Goal: Contribute content: Add original content to the website for others to see

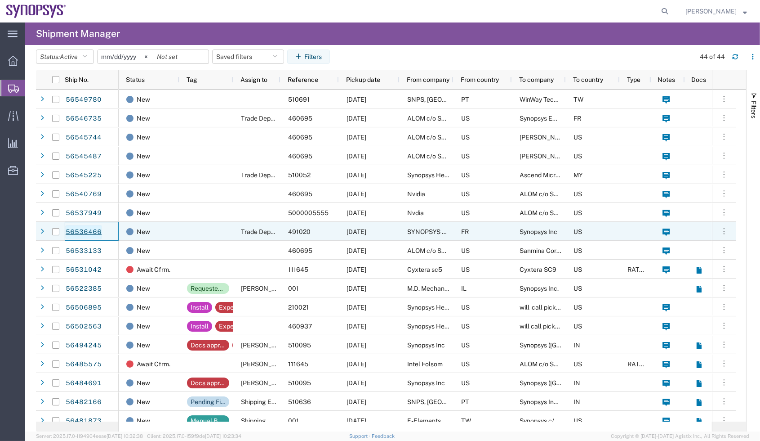
click at [77, 228] on link "56536466" at bounding box center [83, 232] width 37 height 14
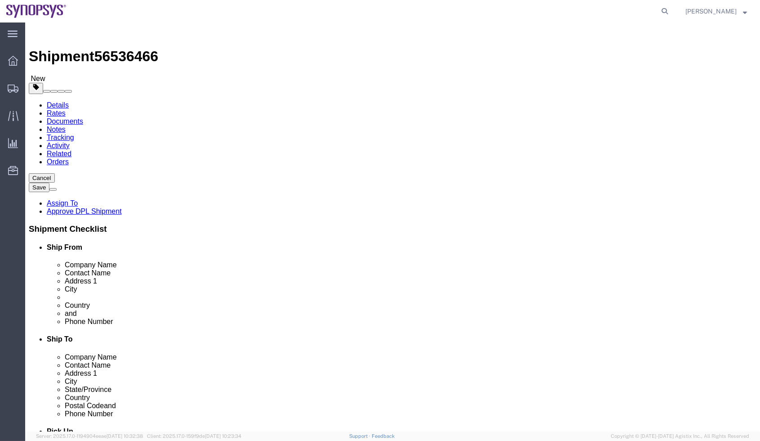
select select "63109"
select select
click link "Package Information"
click dl "Pieces: 1.00 Each Total value: 23983.00 USD"
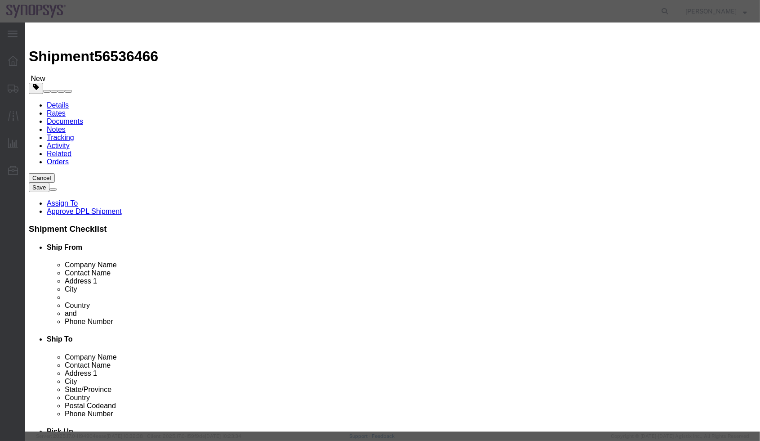
click select "Select ATF BIS DEA EPA FDA FTR ITAR OFAC Other (OPA)"
click div "Product Name PCB ZeBu server 6 Pieces 1.00 Select Bag Barrels 100Board Feet Bot…"
click icon "button"
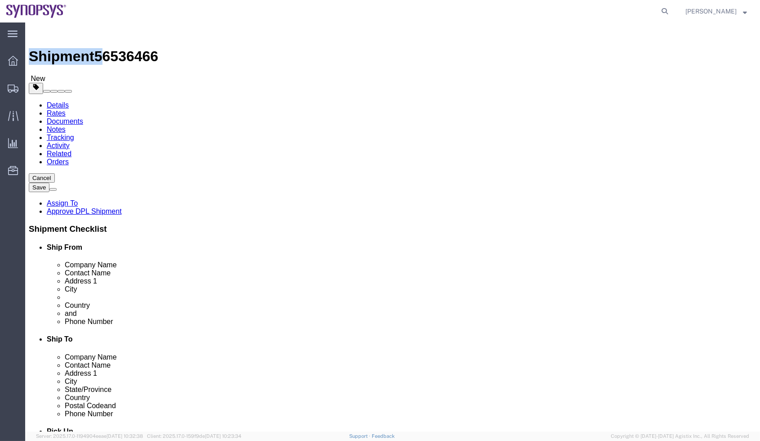
drag, startPoint x: 122, startPoint y: 4, endPoint x: 80, endPoint y: 9, distance: 42.6
click div "Shipment 56536466 New Details Rates Documents Notes Tracking Activity Related O…"
click span "56536466"
drag, startPoint x: 77, startPoint y: 10, endPoint x: 121, endPoint y: 9, distance: 44.1
click span "56536466"
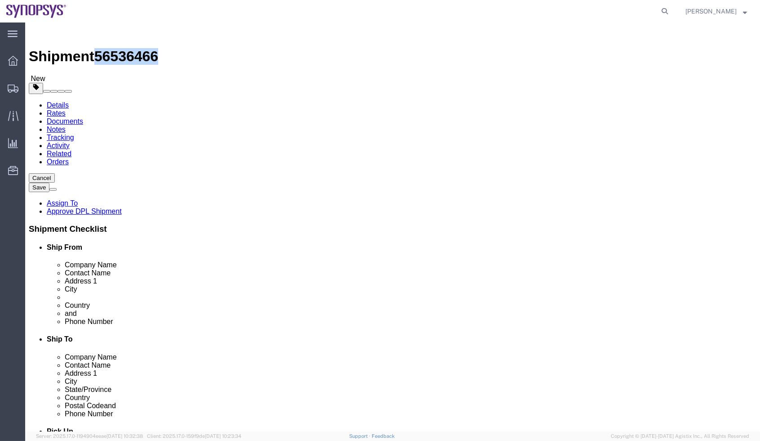
copy span "56536466"
click dd "1.00 Each"
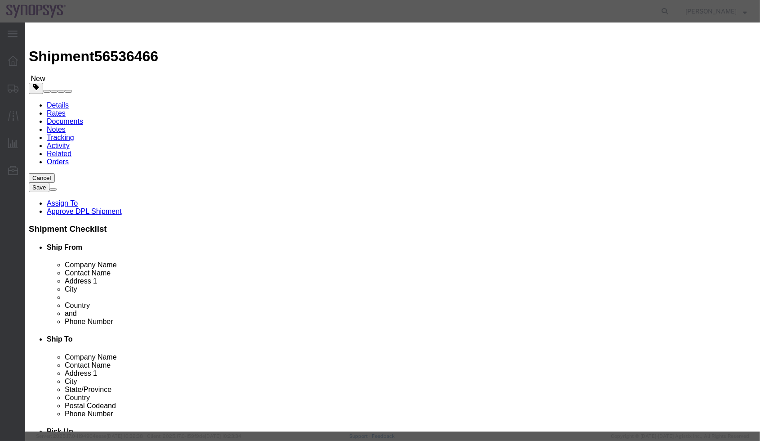
click input "text"
paste input "3B992/NLR"
type input "3B992/NLR"
click link "Export - FR"
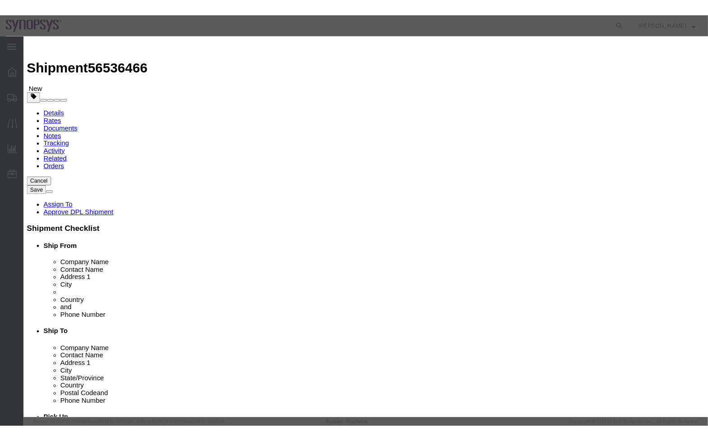
scroll to position [123, 0]
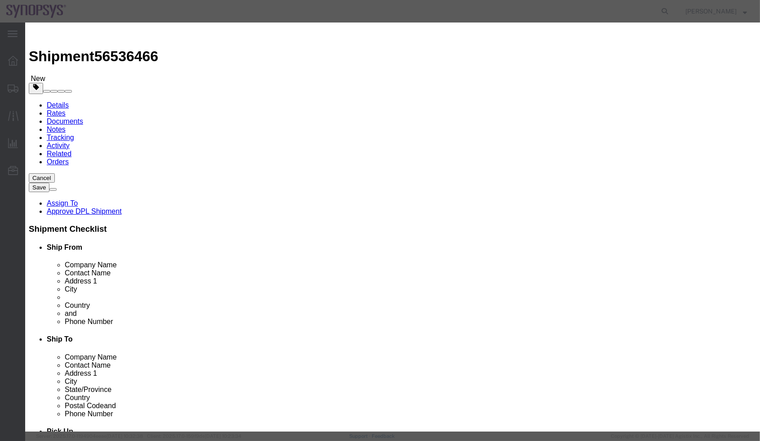
click icon "button"
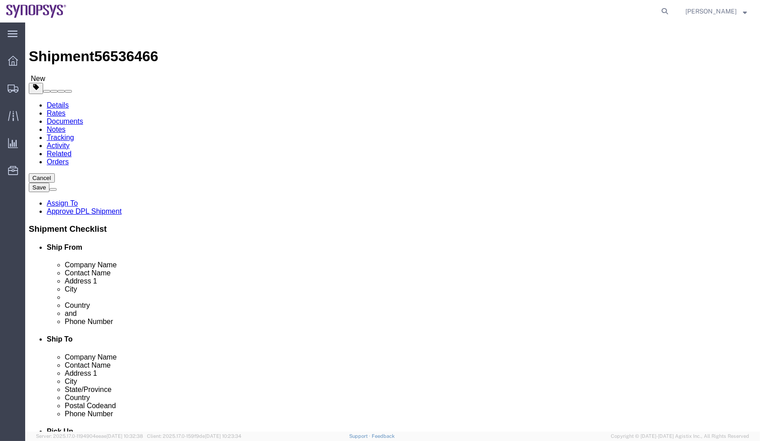
click link "Shipment Information"
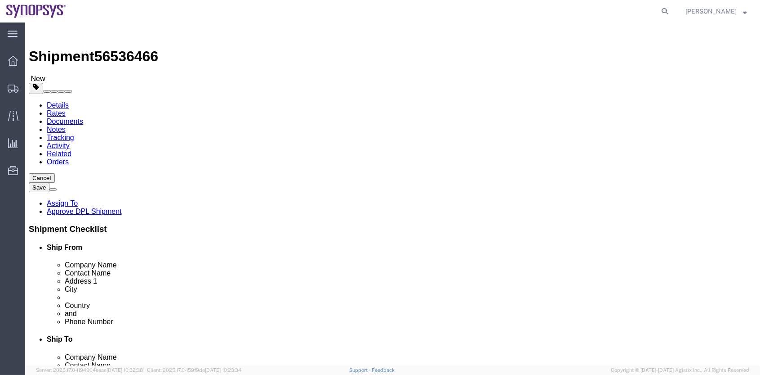
click link "Assign To"
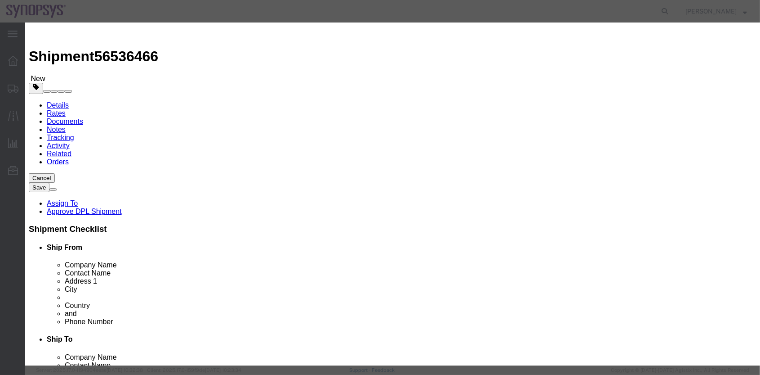
select select "117156"
select select
type input "ship"
select select "100123"
click textarea "Message"
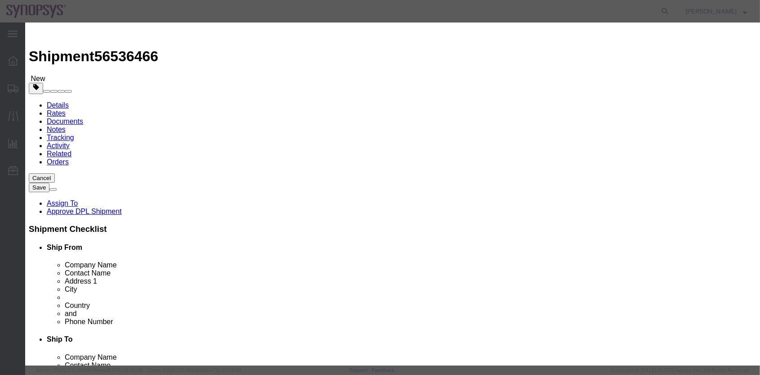
type textarea "a"
click button "Assign"
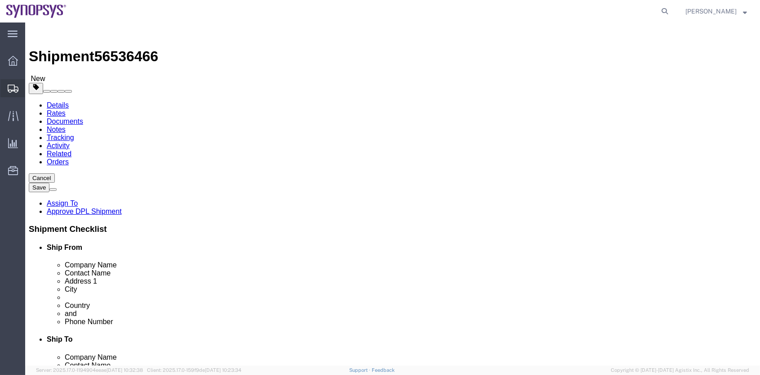
click at [0, 0] on span "Shipment Manager" at bounding box center [0, 0] width 0 height 0
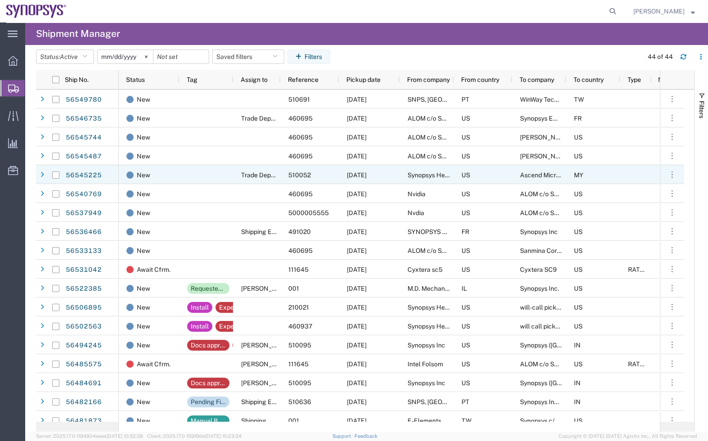
drag, startPoint x: 88, startPoint y: 177, endPoint x: 11, endPoint y: 72, distance: 129.9
click at [87, 177] on link "56545225" at bounding box center [83, 175] width 37 height 14
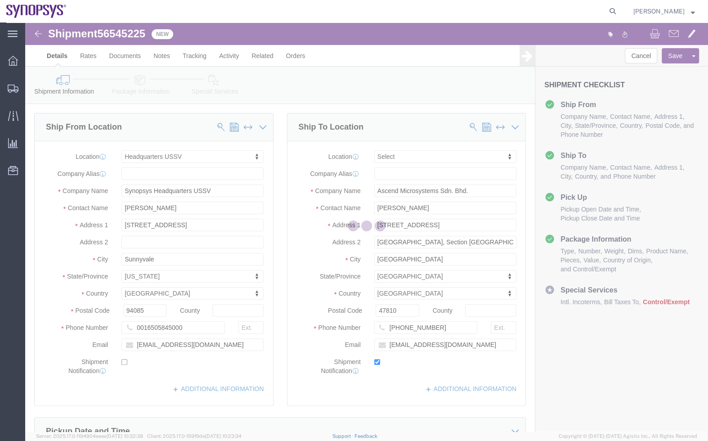
select select "63204"
select select
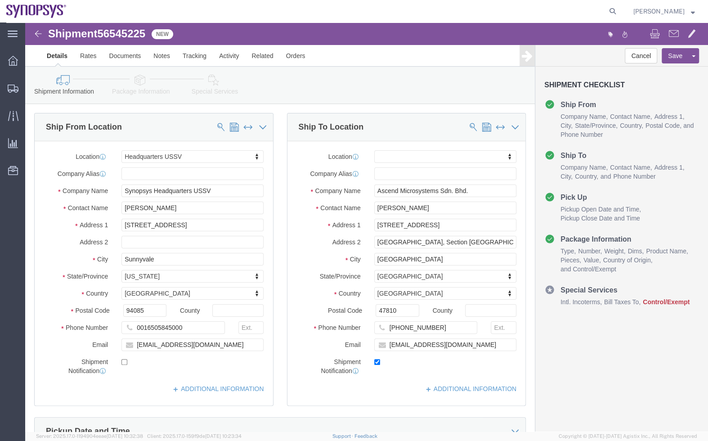
click link "Package Information"
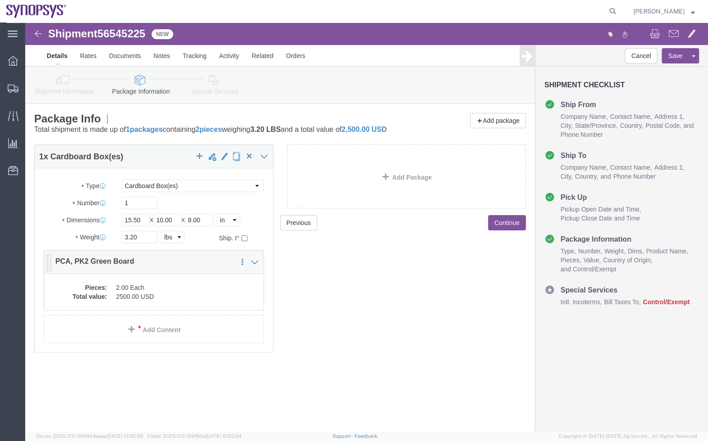
click dt "Pieces:"
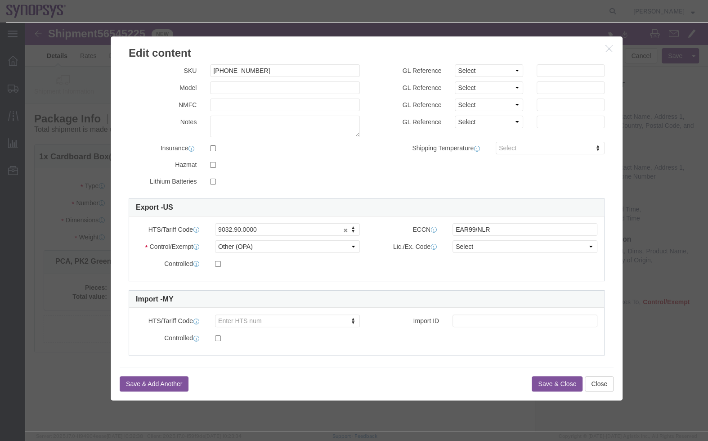
scroll to position [123, 0]
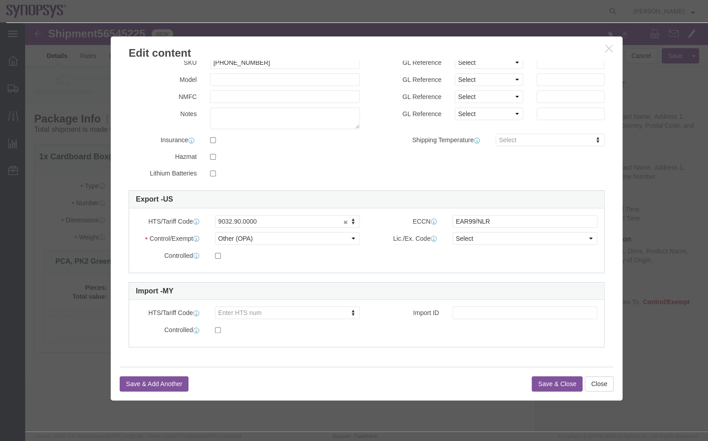
click label
click input "checkbox"
checkbox input "true"
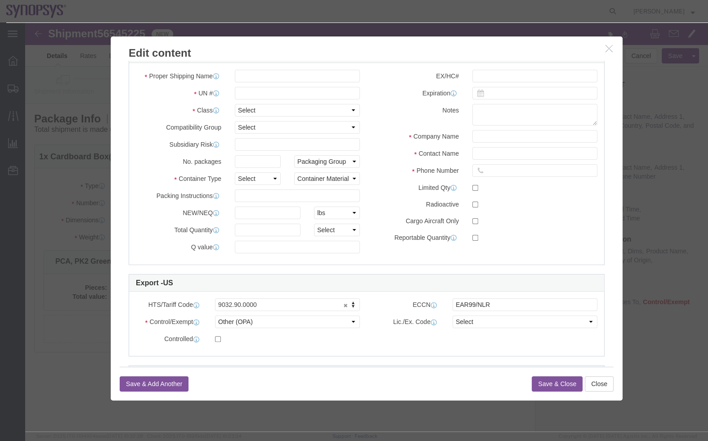
scroll to position [269, 0]
drag, startPoint x: 576, startPoint y: 360, endPoint x: 563, endPoint y: 338, distance: 25.8
click button "Close"
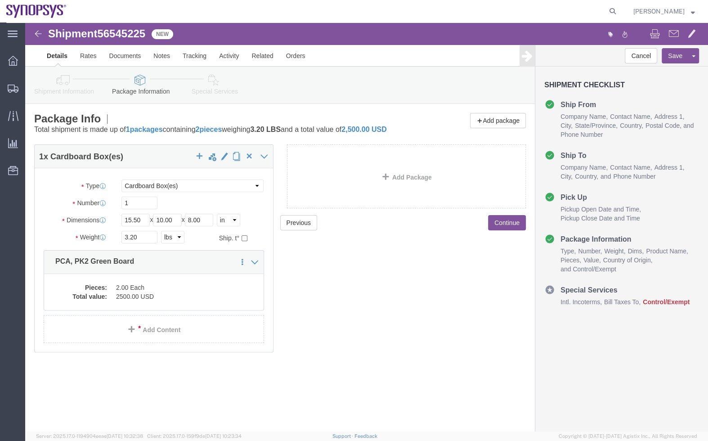
click link "Shipment Information"
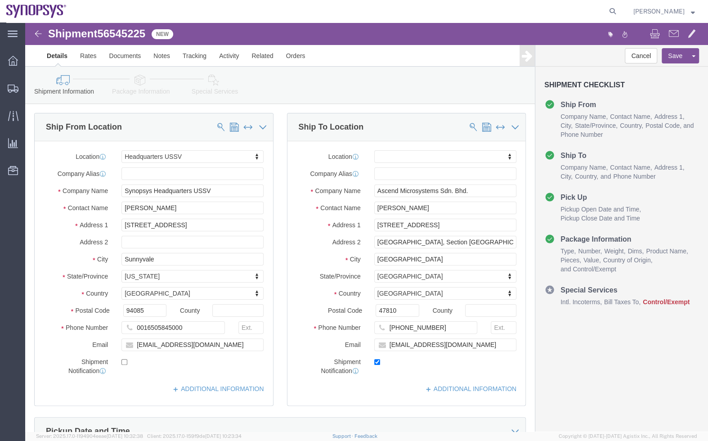
click link "Package Information"
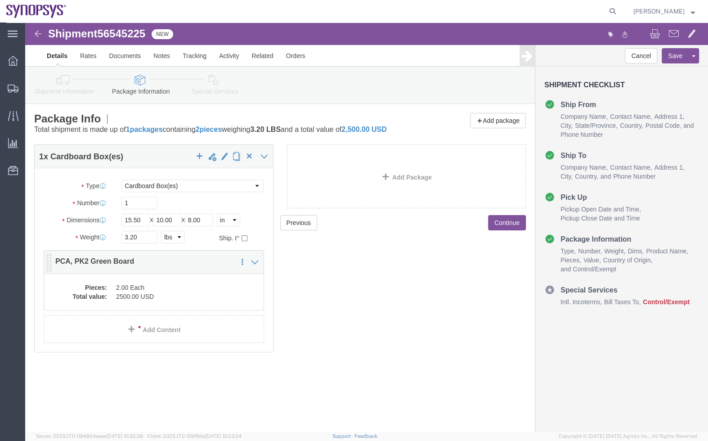
click dd "2.00 Each"
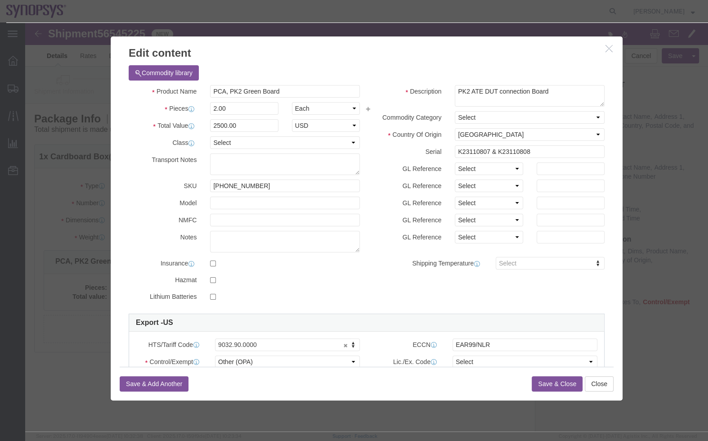
click button "button"
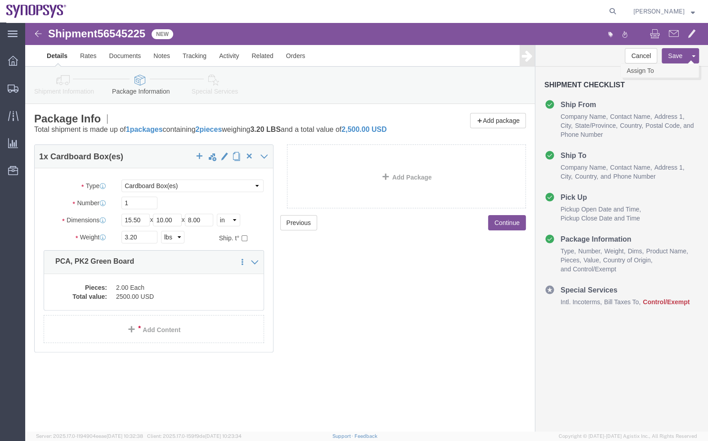
click link "Assign To"
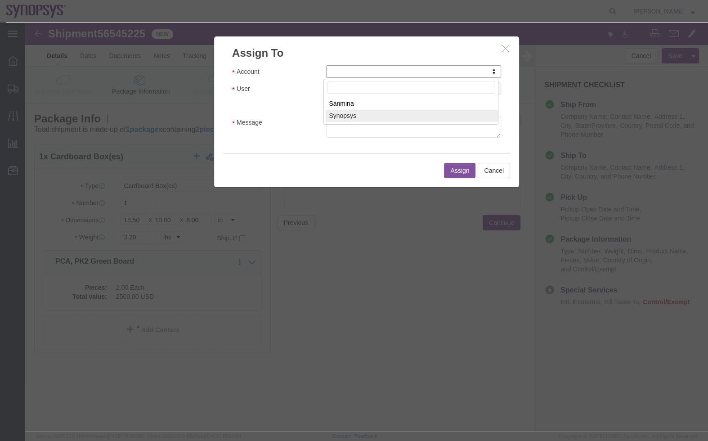
select select "117156"
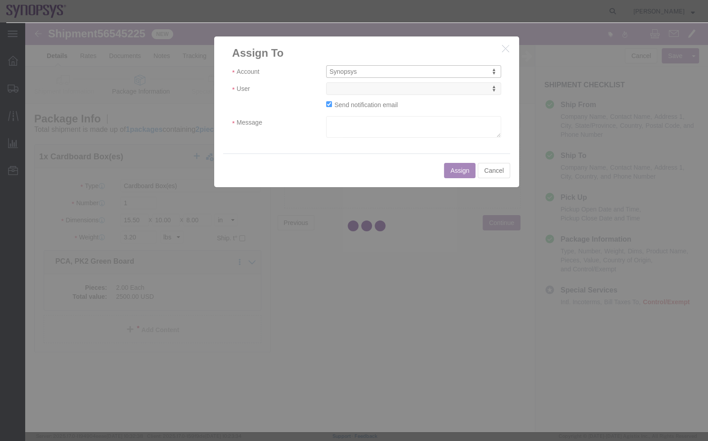
select select
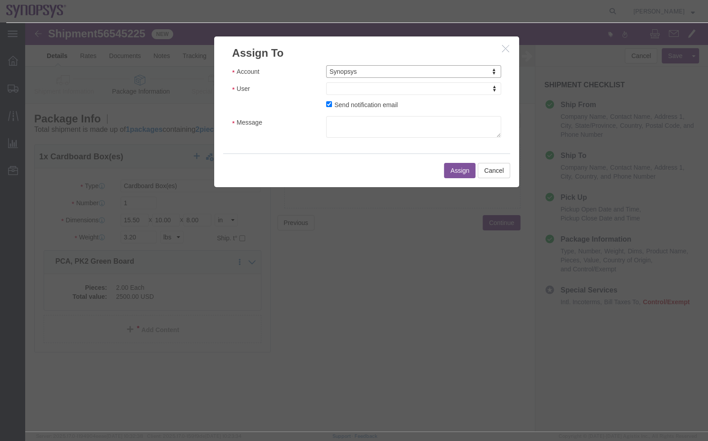
drag, startPoint x: 372, startPoint y: 89, endPoint x: 347, endPoint y: 67, distance: 33.8
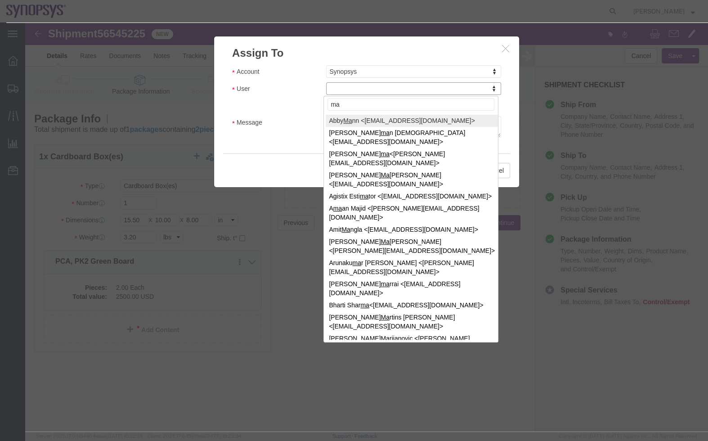
type input "m"
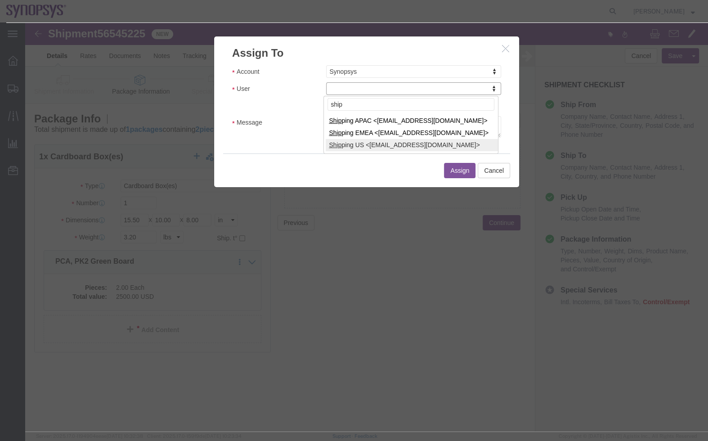
type input "ship"
select select "100122"
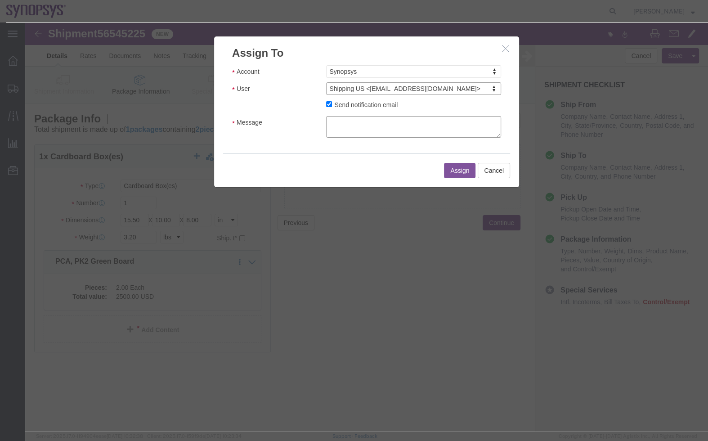
drag, startPoint x: 353, startPoint y: 113, endPoint x: 359, endPoint y: 113, distance: 6.3
click textarea "Message"
type textarea "a"
click button "Assign"
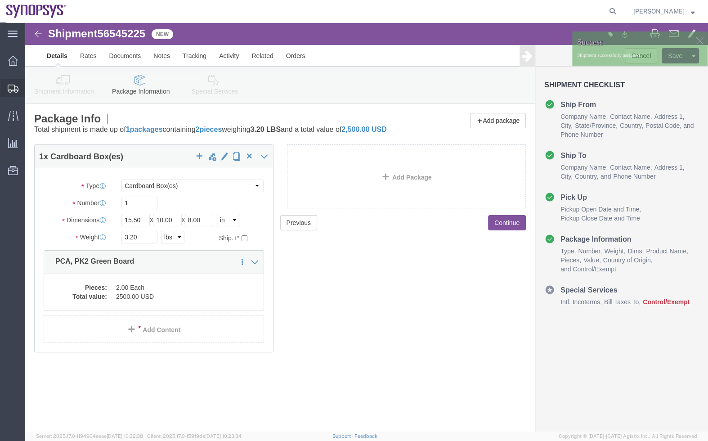
click at [0, 0] on span "Shipment Manager" at bounding box center [0, 0] width 0 height 0
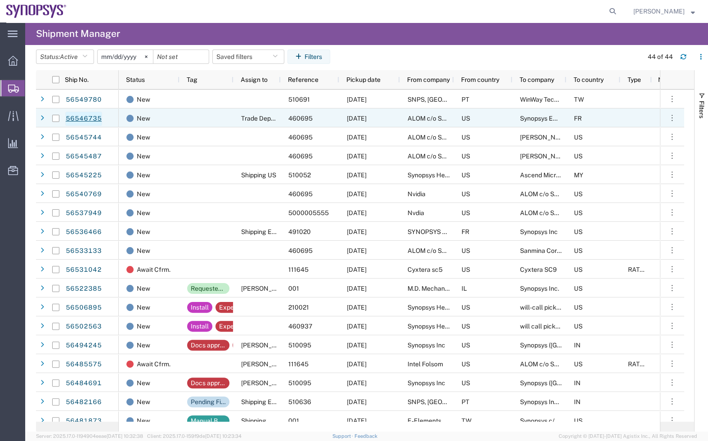
click at [86, 119] on link "56546735" at bounding box center [83, 119] width 37 height 14
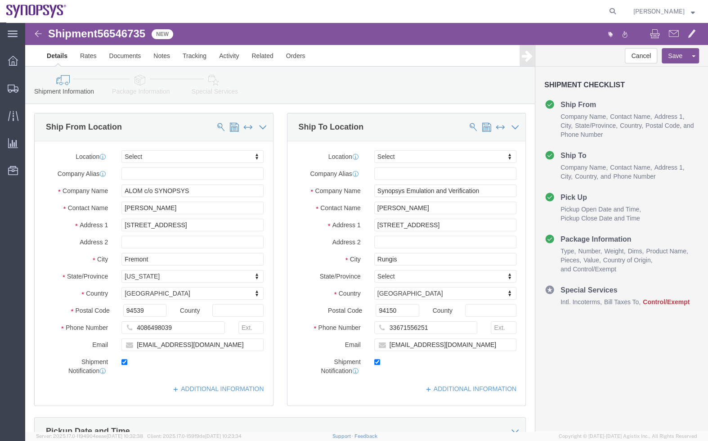
select select
click div "Please fix the following errors Ship From Location Location My Profile Location…"
click at [0, 0] on span "Shipment Manager" at bounding box center [0, 0] width 0 height 0
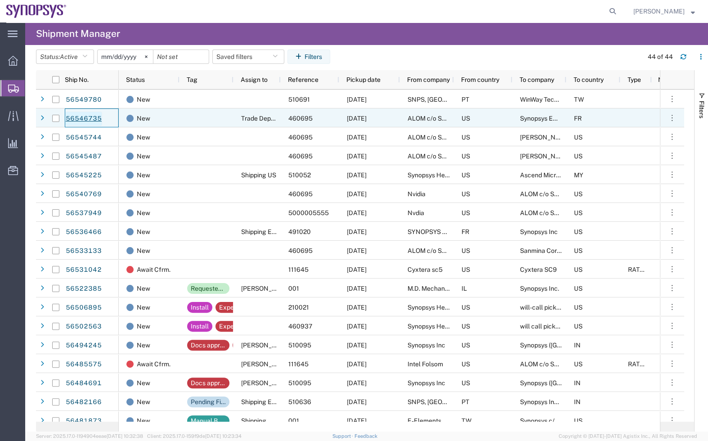
click at [77, 123] on link "56546735" at bounding box center [83, 119] width 37 height 14
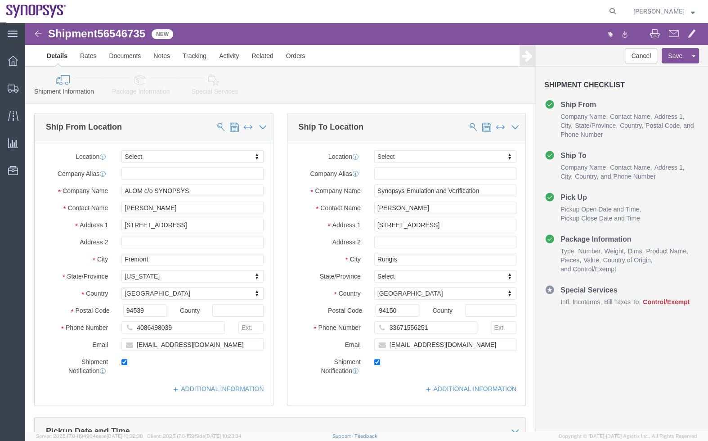
select select
click div "Ship To Location Location My Profile Location Aachen DE04 Agrate Brianza IT01 A…"
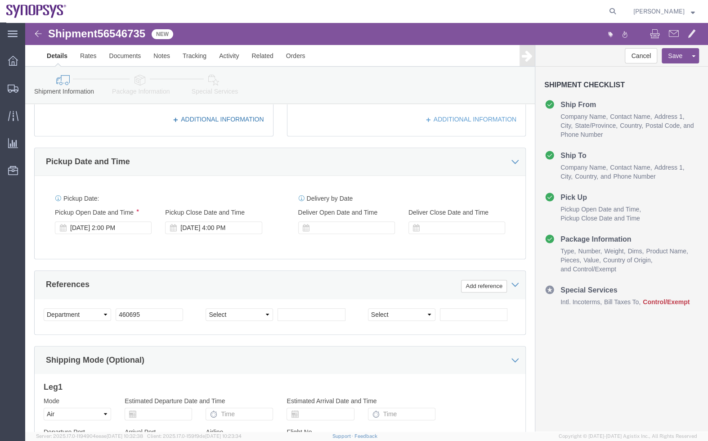
scroll to position [134, 0]
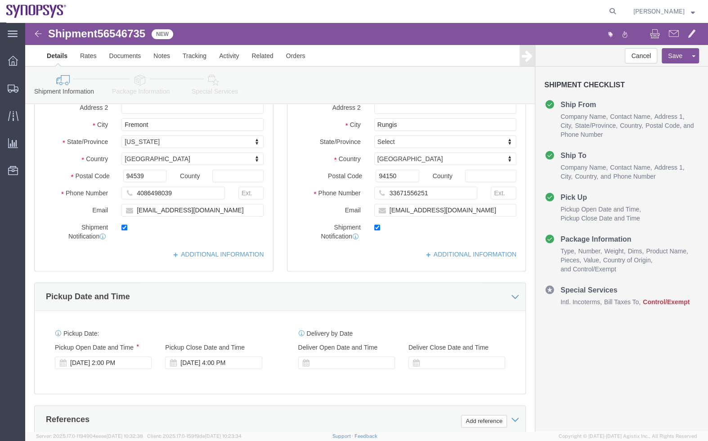
click link "Package Information"
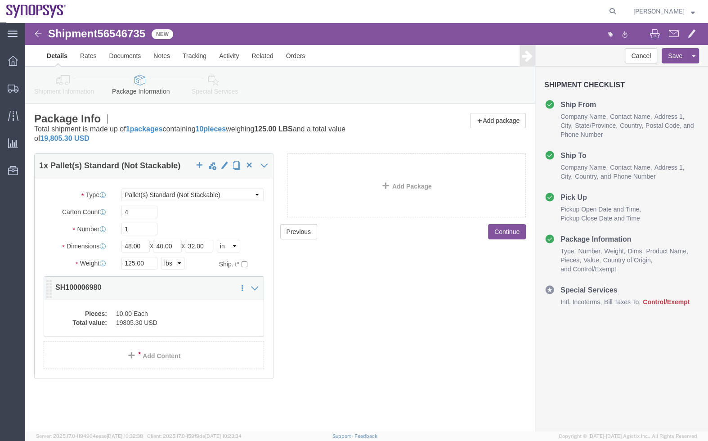
click div "Pieces: 10.00 Each Total value: 19805.30 USD"
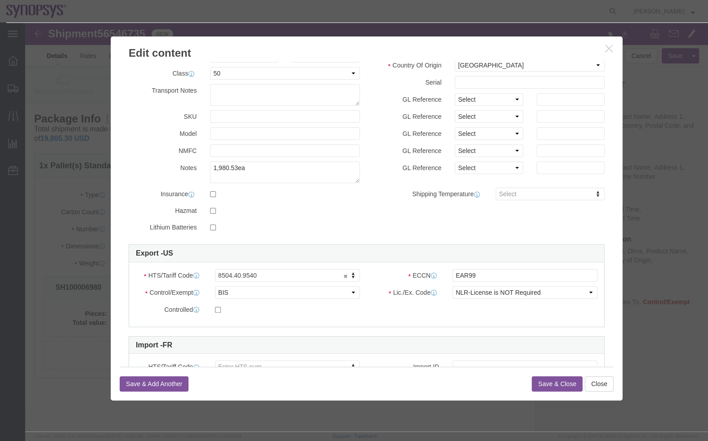
scroll to position [123, 0]
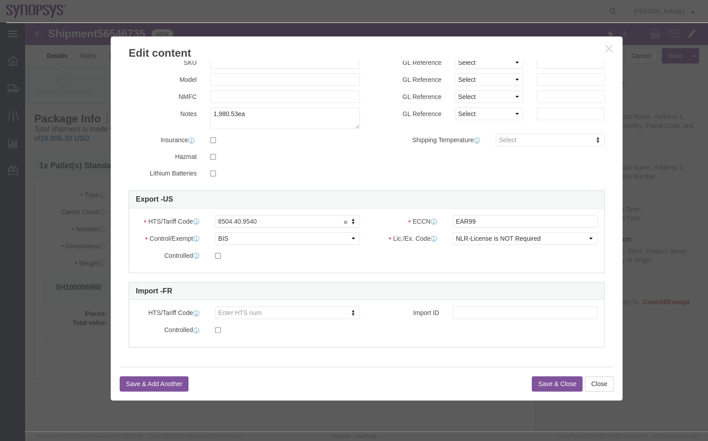
click button "button"
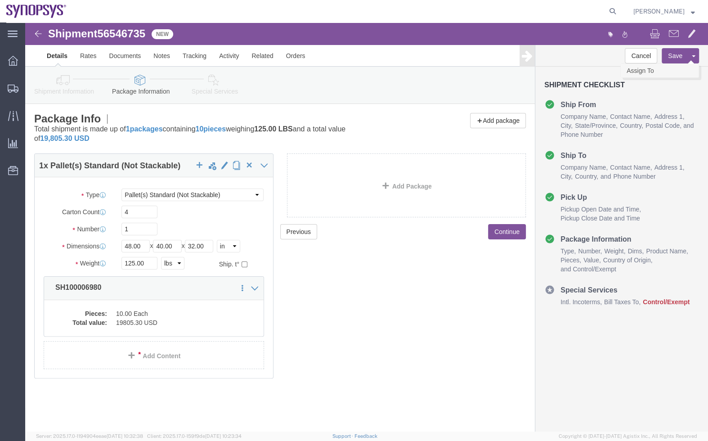
click link "Assign To"
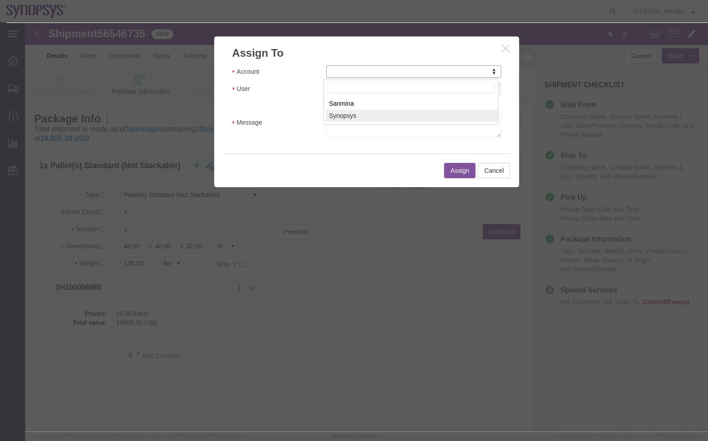
select select "117156"
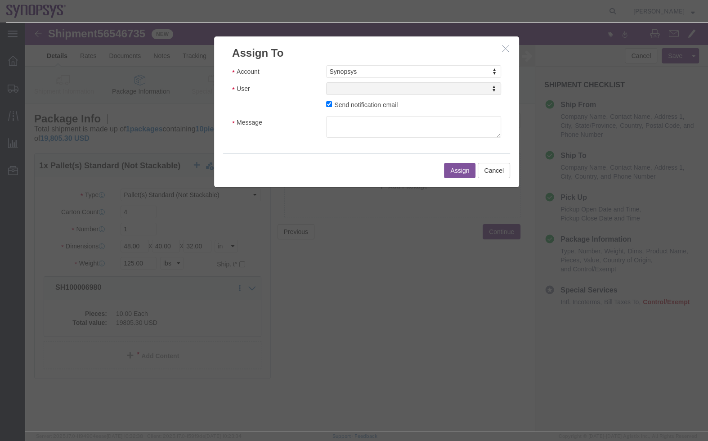
select select
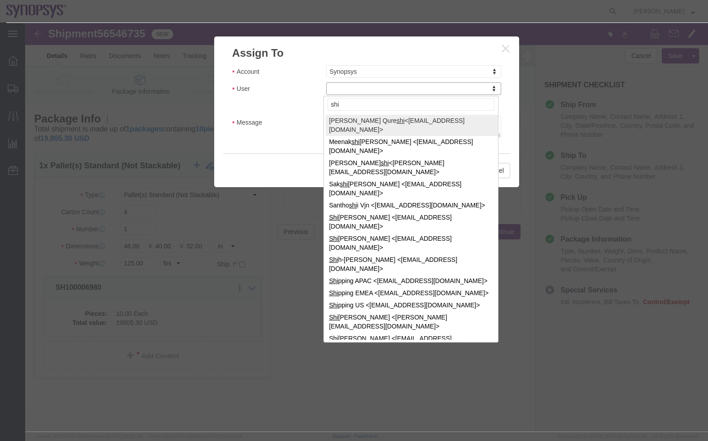
type input "ship"
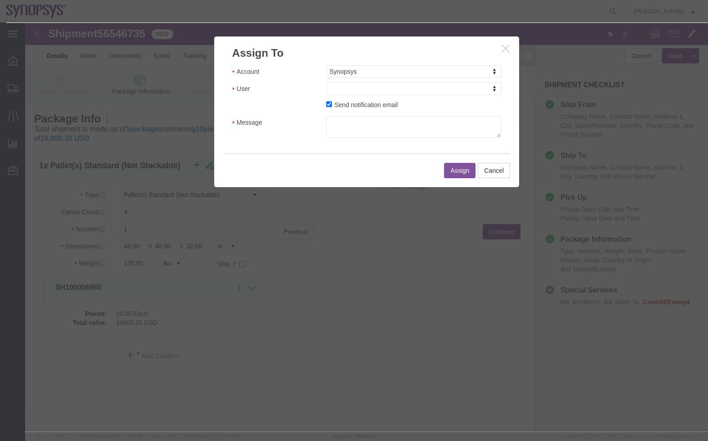
click h3 "Assign To"
click icon "button"
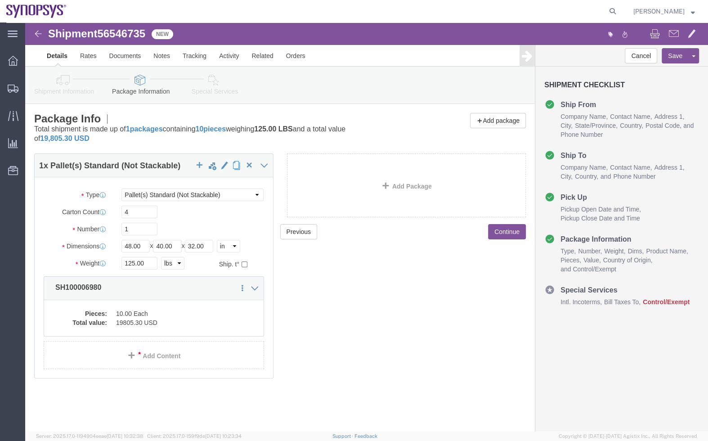
click div "Shipment Information Package Information Special Services"
click link "Shipment Information"
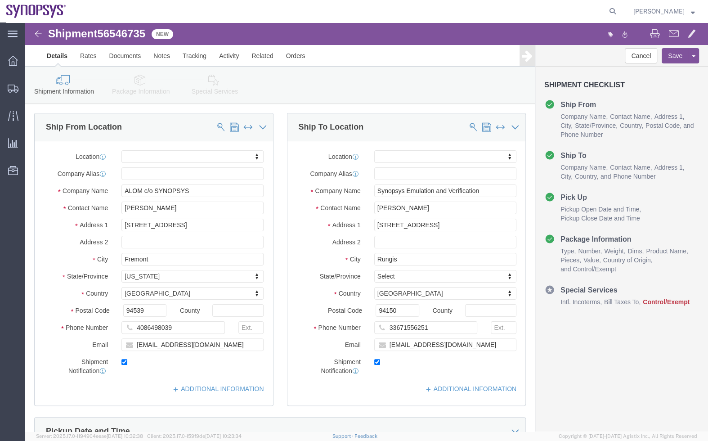
click link "Package Information"
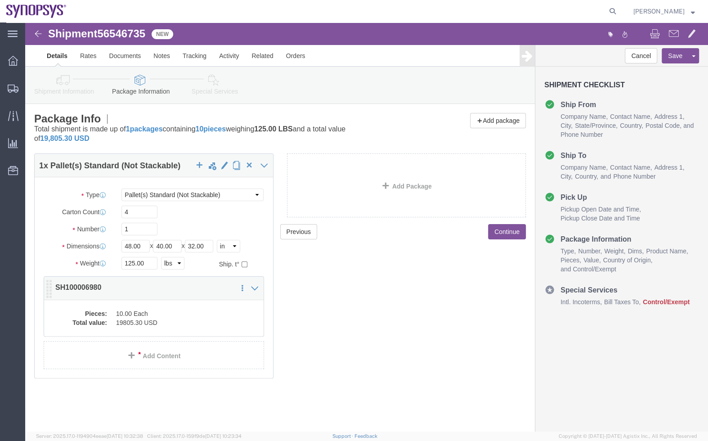
click dd "10.00 Each"
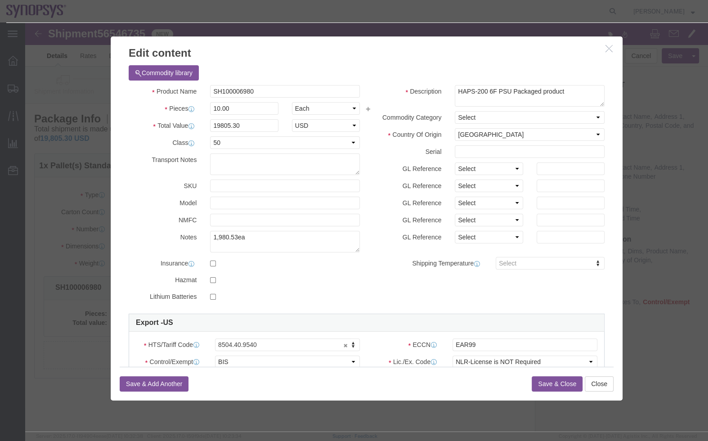
click h3 "Edit content"
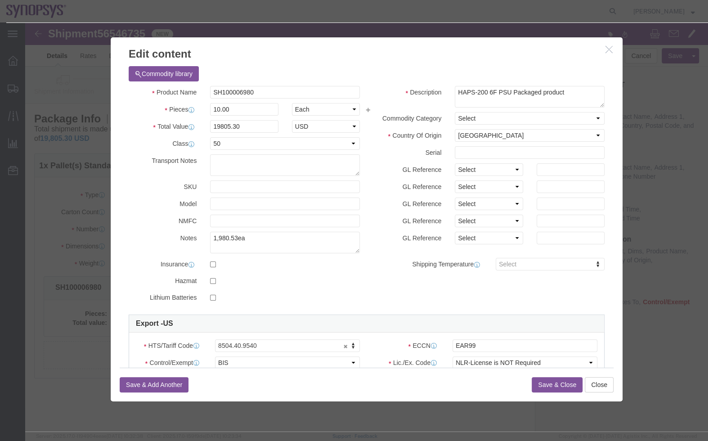
click div "Edit content"
click button "button"
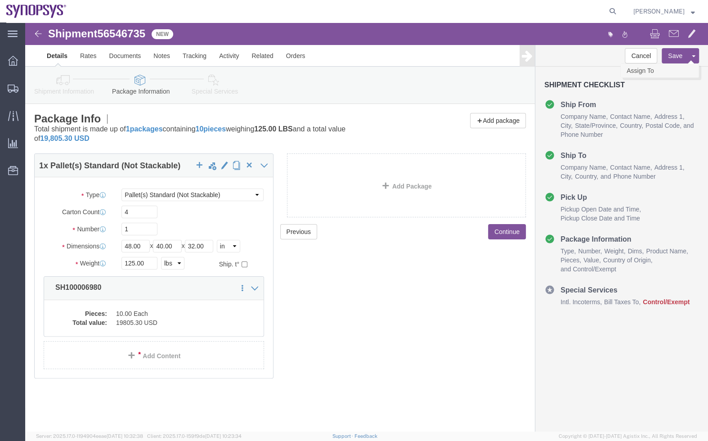
click link "Assign To"
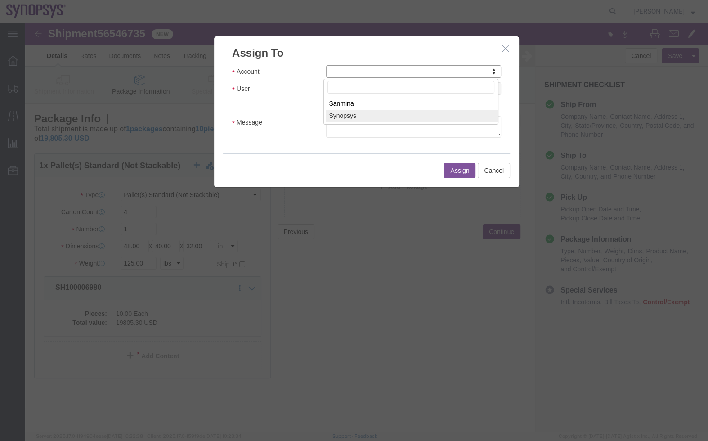
select select "117156"
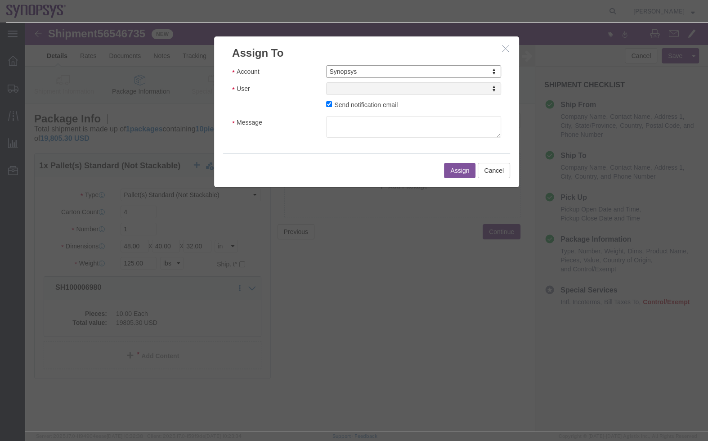
select select
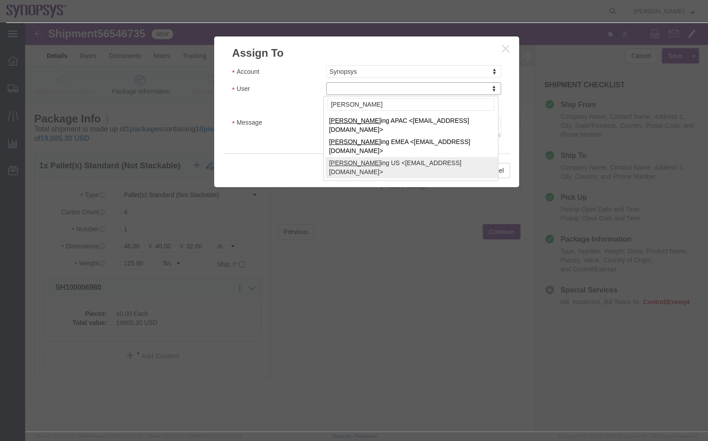
type input "shipp"
select select "100122"
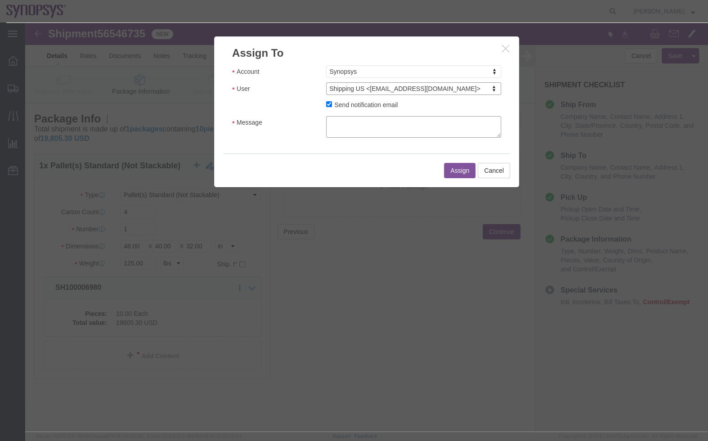
click textarea "Message"
type textarea "a"
click button "Assign"
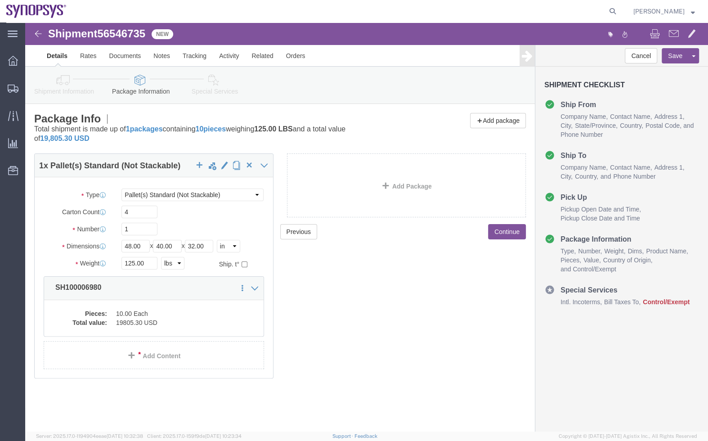
click p "Total shipment is made up of 1 packages containing 10 pieces weighing 125.00 LB…"
click at [0, 0] on span "Shipment Manager" at bounding box center [0, 0] width 0 height 0
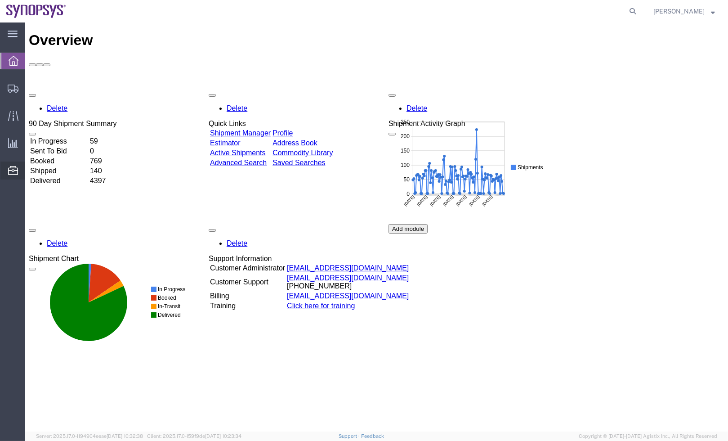
click at [0, 0] on span "Commodity Library" at bounding box center [0, 0] width 0 height 0
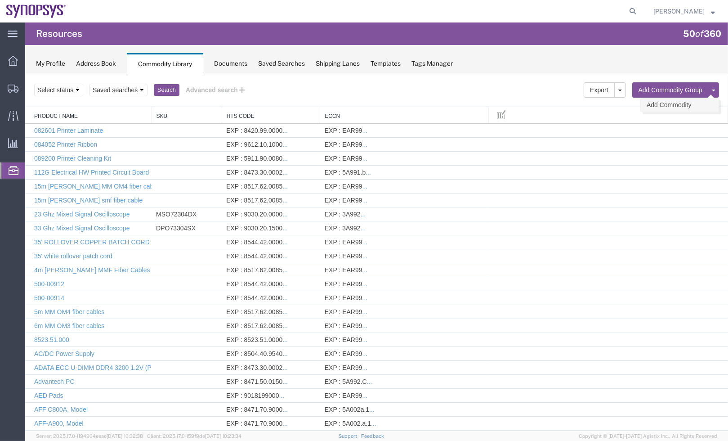
click at [693, 103] on link "Add Commodity" at bounding box center [680, 104] width 78 height 13
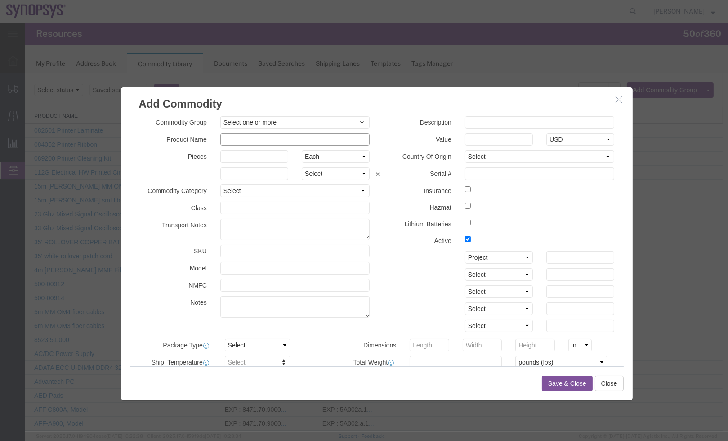
click at [290, 138] on input "text" at bounding box center [295, 139] width 150 height 13
paste input "B1 UMR Card"
type input "B1 UMR Card"
click at [496, 121] on input "text" at bounding box center [540, 122] width 150 height 13
paste input "B1-SX_UMR_IF Assembly"
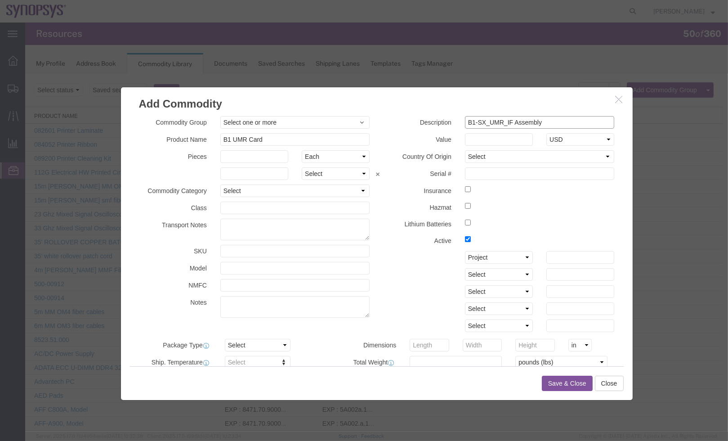
type input "B1-SX_UMR_IF Assembly"
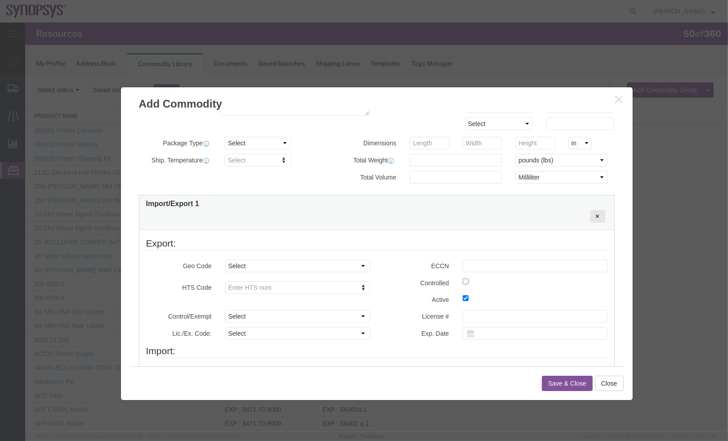
scroll to position [269, 0]
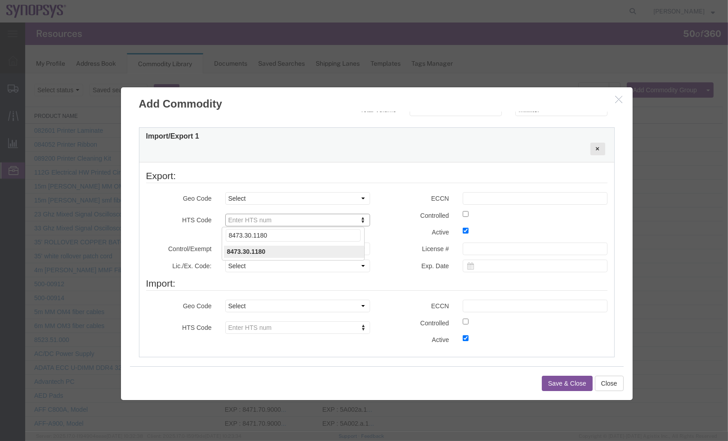
type input "8473.30.1180"
click at [287, 196] on select "Select COUNTRY REGION" at bounding box center [297, 198] width 145 height 13
select select "COUNTRY"
click at [225, 192] on select "Select COUNTRY REGION" at bounding box center [297, 198] width 145 height 13
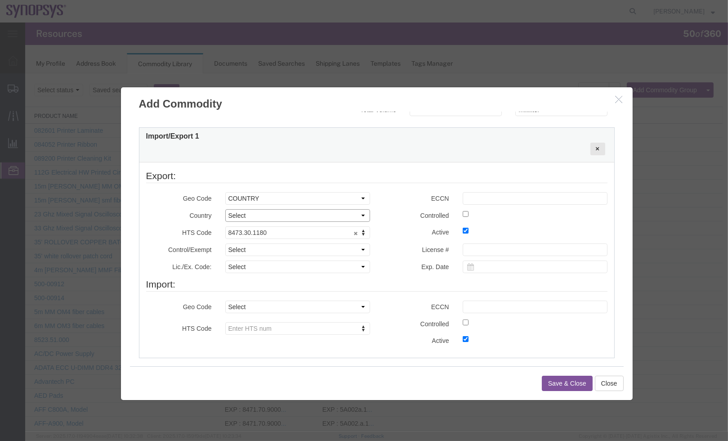
click at [281, 217] on select "Select Afghanistan Åland Islands Albania Algeria American Samoa Andorra Angola …" at bounding box center [297, 215] width 145 height 13
select select "US"
click at [225, 209] on select "Select Afghanistan Åland Islands Albania Algeria American Samoa Andorra Angola …" at bounding box center [297, 215] width 145 height 13
click at [500, 194] on input "text" at bounding box center [535, 198] width 145 height 13
paste input "3A991"
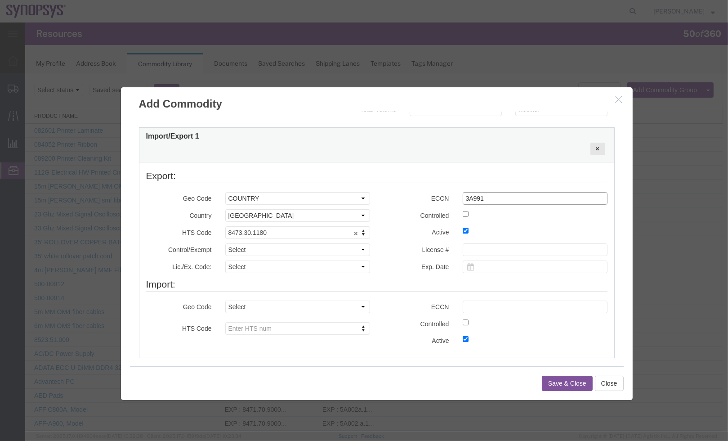
click at [463, 198] on input "3A991" at bounding box center [535, 198] width 145 height 13
type input "3A991"
click at [387, 231] on label "Active" at bounding box center [416, 230] width 79 height 11
click at [264, 246] on select "Select ATF BIS DEA EPA FDA FTR ITAR OFAC Other (OPA)" at bounding box center [297, 249] width 145 height 13
select select "BIS"
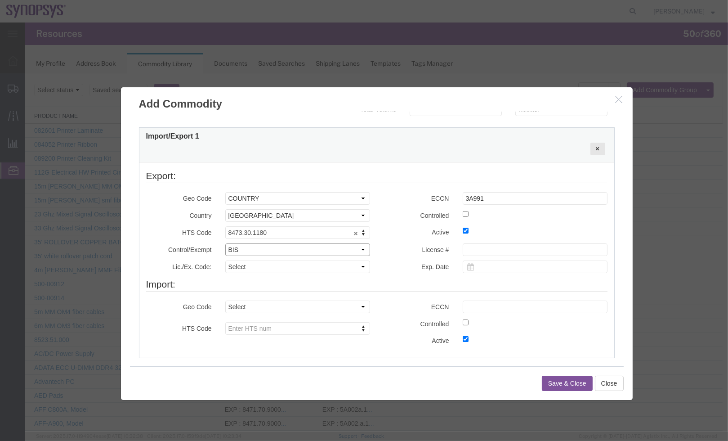
click at [225, 243] on select "Select ATF BIS DEA EPA FDA FTR ITAR OFAC Other (OPA)" at bounding box center [297, 249] width 145 height 13
click at [278, 268] on select "Select AGR-Agricultural APP-Computers APR-Additional Permissive Exports AVS-Air…" at bounding box center [297, 266] width 145 height 13
select select "NLR"
click at [225, 260] on select "Select AGR-Agricultural APP-Computers APR-Additional Permissive Exports AVS-Air…" at bounding box center [297, 266] width 145 height 13
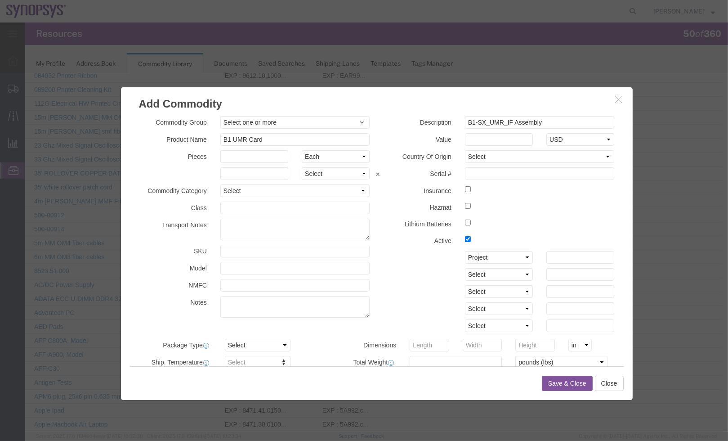
scroll to position [0, 0]
click at [331, 119] on span "Select one or more" at bounding box center [294, 121] width 143 height 9
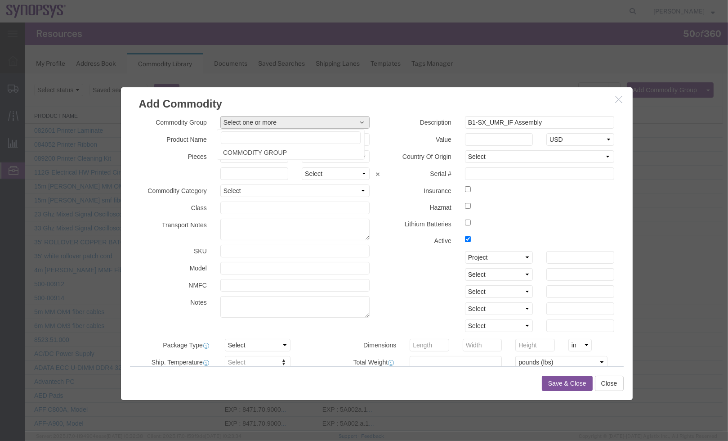
click at [373, 113] on div "Commodity Group Select one or more COMMODITY GROUP Product Name B1 UMR Card Pie…" at bounding box center [377, 238] width 512 height 254
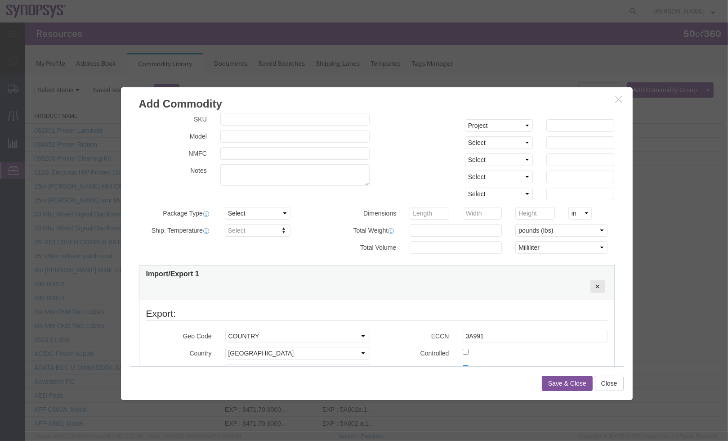
scroll to position [134, 0]
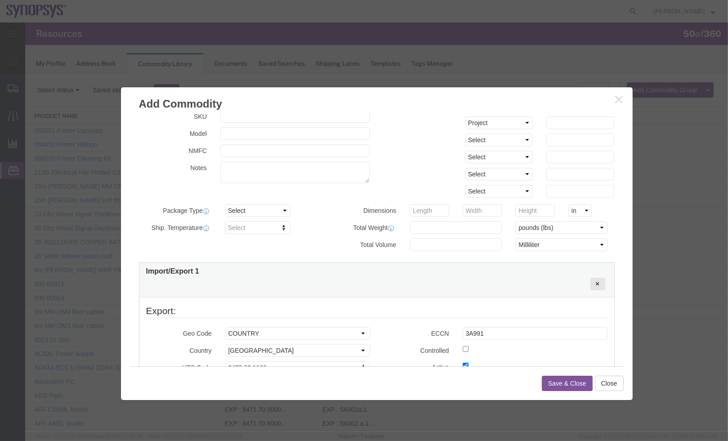
click at [563, 380] on button "Save & Close" at bounding box center [567, 382] width 51 height 15
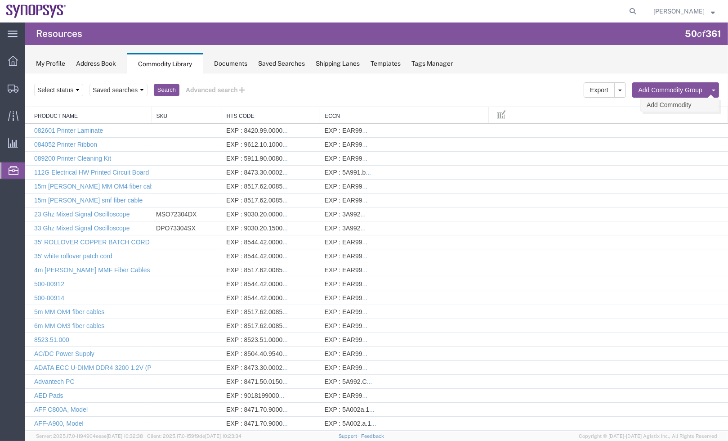
click at [661, 103] on link "Add Commodity" at bounding box center [680, 104] width 78 height 13
select select
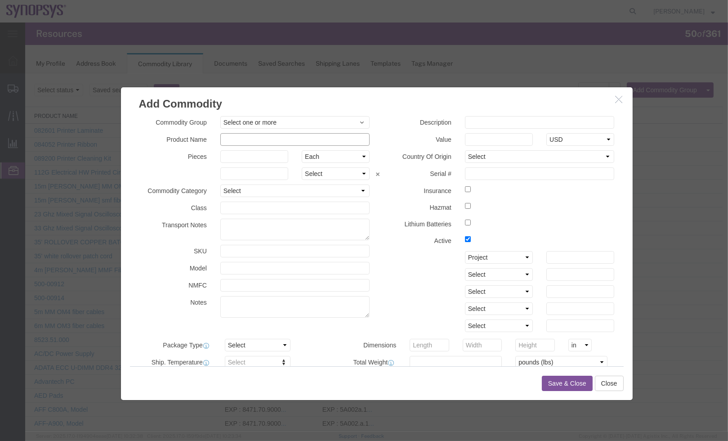
click at [254, 138] on input "text" at bounding box center [295, 139] width 150 height 13
paste input "B1_SX_HC3_adapter PCBA:"
type input "B1_SX_HC3_adapter PCBA"
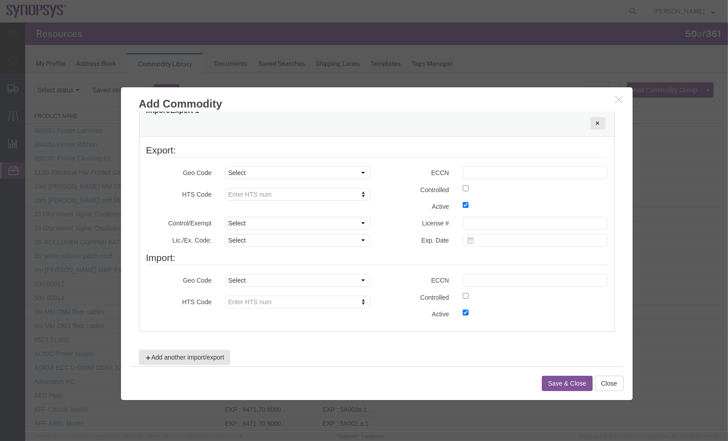
scroll to position [305, 0]
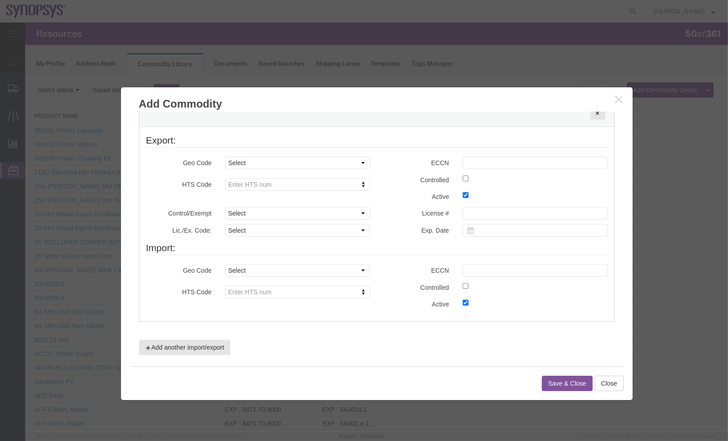
click at [282, 190] on div "Geo Code Select COUNTRY REGION Country Region Select Afghanistan Åland Islands …" at bounding box center [257, 175] width 237 height 39
click at [306, 162] on select "Select COUNTRY REGION" at bounding box center [297, 162] width 145 height 13
click at [394, 150] on fieldset "Export: Geo Code Select COUNTRY REGION Country Region Select Afghanistan Åland …" at bounding box center [376, 186] width 461 height 107
paste input "8473.30.1180"
type input "8473.30.1180"
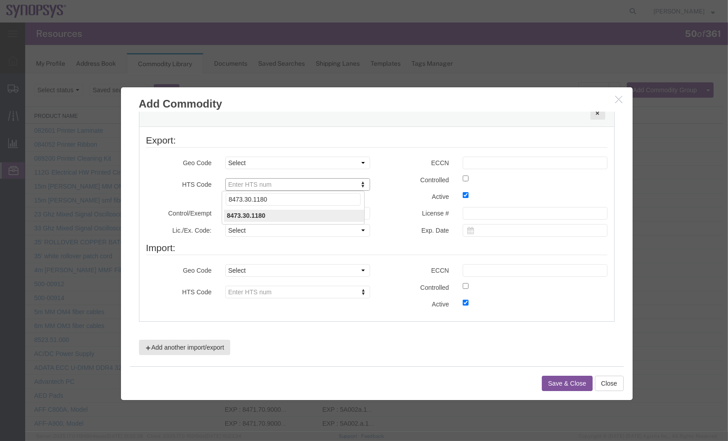
type input "8473.30.1180"
click at [317, 162] on select "Select COUNTRY REGION" at bounding box center [297, 162] width 145 height 13
drag, startPoint x: 322, startPoint y: 181, endPoint x: 313, endPoint y: 186, distance: 10.9
click at [294, 204] on input "text" at bounding box center [293, 198] width 135 height 13
type input "8473.30.0002"
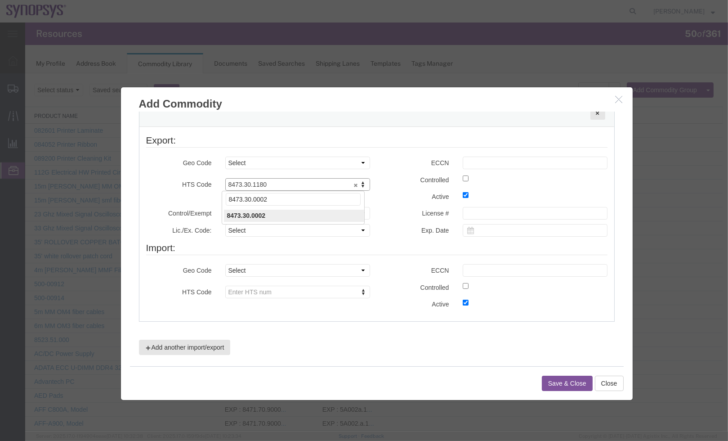
type input "8473.30.0002"
click at [486, 161] on input "text" at bounding box center [535, 162] width 145 height 13
type input "EAR99"
click at [385, 204] on div "ECCN EAR99 Controlled Active" at bounding box center [495, 181] width 237 height 50
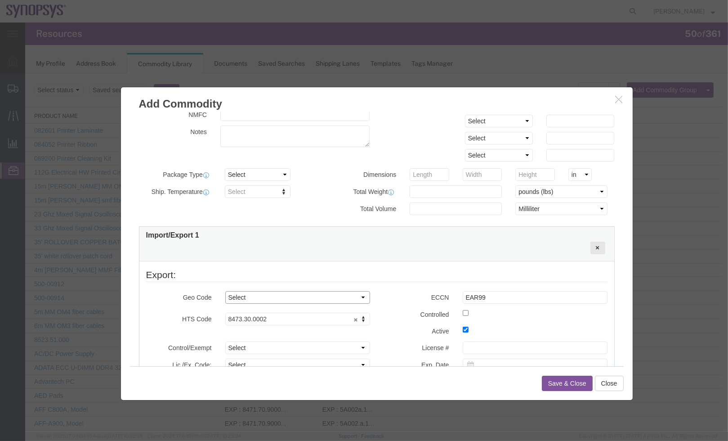
click at [322, 293] on select "Select COUNTRY REGION" at bounding box center [297, 296] width 145 height 13
select select "COUNTRY"
click at [225, 290] on select "Select COUNTRY REGION" at bounding box center [297, 296] width 145 height 13
click at [290, 316] on select "Select Afghanistan Åland Islands Albania Algeria American Samoa Andorra Angola …" at bounding box center [297, 314] width 145 height 13
click at [225, 308] on select "Select Afghanistan Åland Islands Albania Algeria American Samoa Andorra Angola …" at bounding box center [297, 314] width 145 height 13
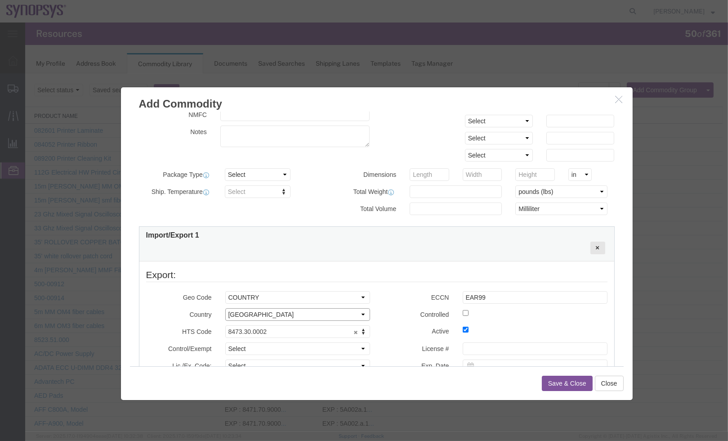
click at [270, 317] on select "Select Afghanistan Åland Islands Albania Algeria American Samoa Andorra Angola …" at bounding box center [297, 314] width 145 height 13
select select "US"
click at [225, 308] on select "Select Afghanistan Åland Islands Albania Algeria American Samoa Andorra Angola …" at bounding box center [297, 314] width 145 height 13
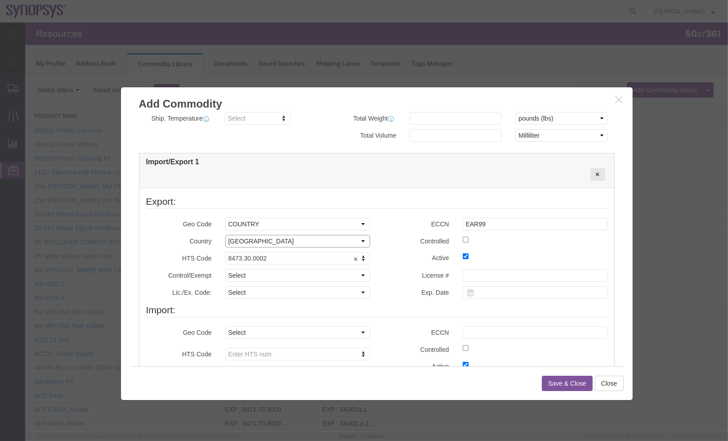
scroll to position [305, 0]
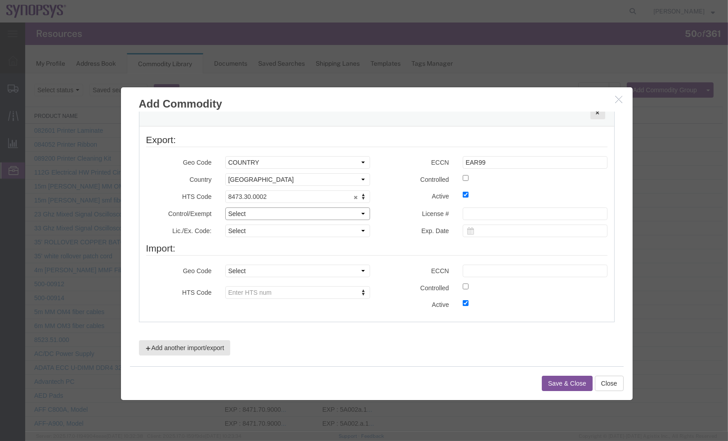
click at [270, 209] on select "Select ATF BIS DEA EPA FDA FTR ITAR OFAC Other (OPA)" at bounding box center [297, 213] width 145 height 13
select select "BIS"
click at [225, 207] on select "Select ATF BIS DEA EPA FDA FTR ITAR OFAC Other (OPA)" at bounding box center [297, 213] width 145 height 13
click at [303, 232] on select "Select AGR-Agricultural APP-Computers APR-Additional Permissive Exports AVS-Air…" at bounding box center [297, 230] width 145 height 13
select select "NLR"
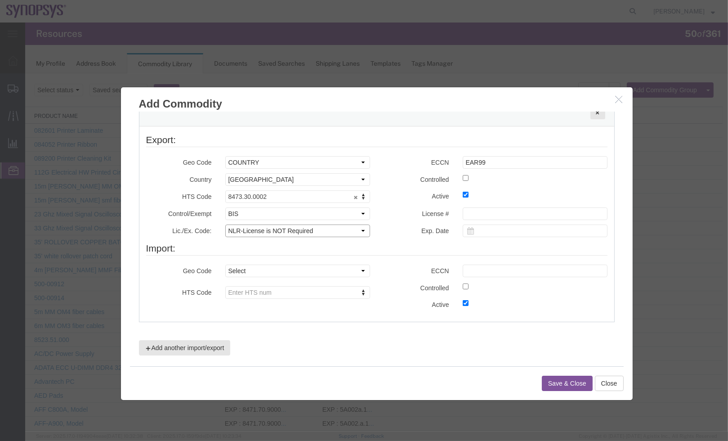
click at [225, 224] on select "Select AGR-Agricultural APP-Computers APR-Additional Permissive Exports AVS-Air…" at bounding box center [297, 230] width 145 height 13
click at [567, 378] on button "Save & Close" at bounding box center [567, 382] width 51 height 15
